Goal: Navigation & Orientation: Go to known website

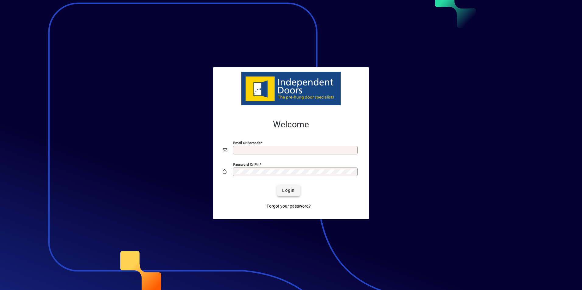
type input "**********"
click at [294, 193] on span "Login" at bounding box center [288, 191] width 12 height 6
